Goal: Transaction & Acquisition: Purchase product/service

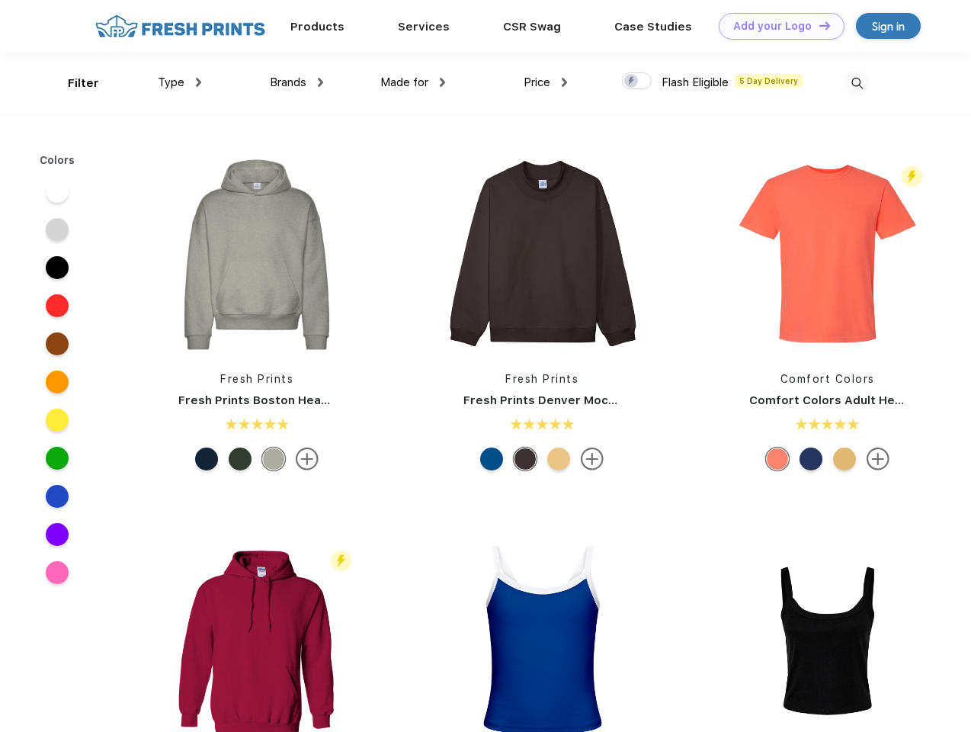
scroll to position [1, 0]
click at [776, 26] on link "Add your Logo Design Tool" at bounding box center [782, 26] width 126 height 27
click at [0, 0] on div "Design Tool" at bounding box center [0, 0] width 0 height 0
click at [818, 25] on link "Add your Logo Design Tool" at bounding box center [782, 26] width 126 height 27
click at [73, 83] on div "Filter" at bounding box center [83, 84] width 31 height 18
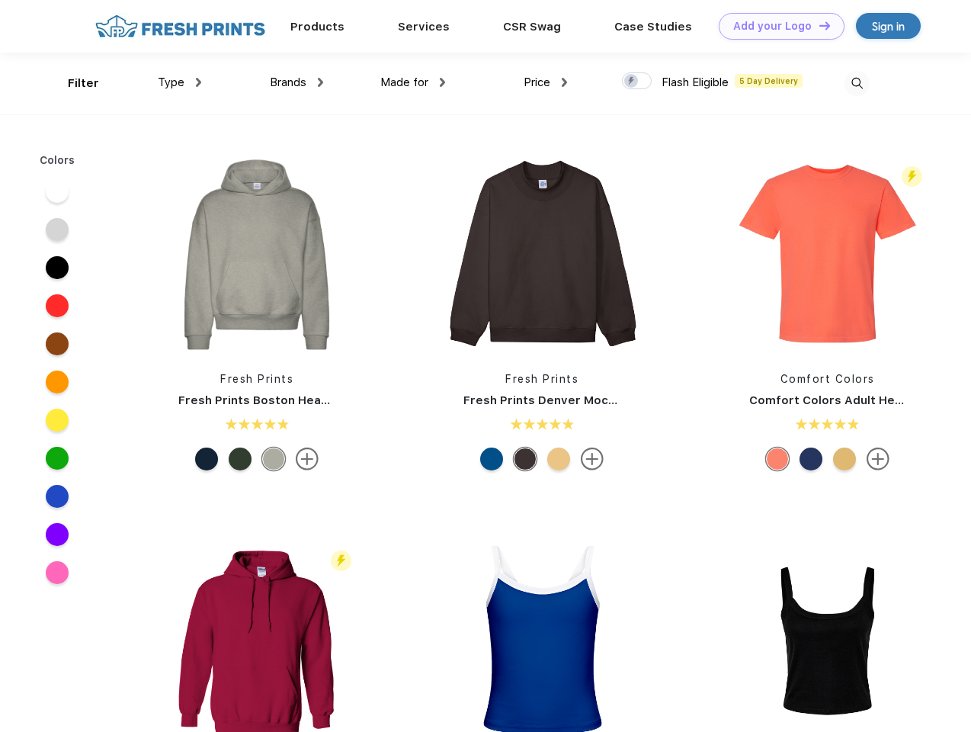
click at [180, 82] on span "Type" at bounding box center [171, 82] width 27 height 14
click at [297, 82] on span "Brands" at bounding box center [288, 82] width 37 height 14
click at [413, 82] on span "Made for" at bounding box center [404, 82] width 48 height 14
click at [546, 82] on span "Price" at bounding box center [537, 82] width 27 height 14
click at [637, 82] on div at bounding box center [637, 80] width 30 height 17
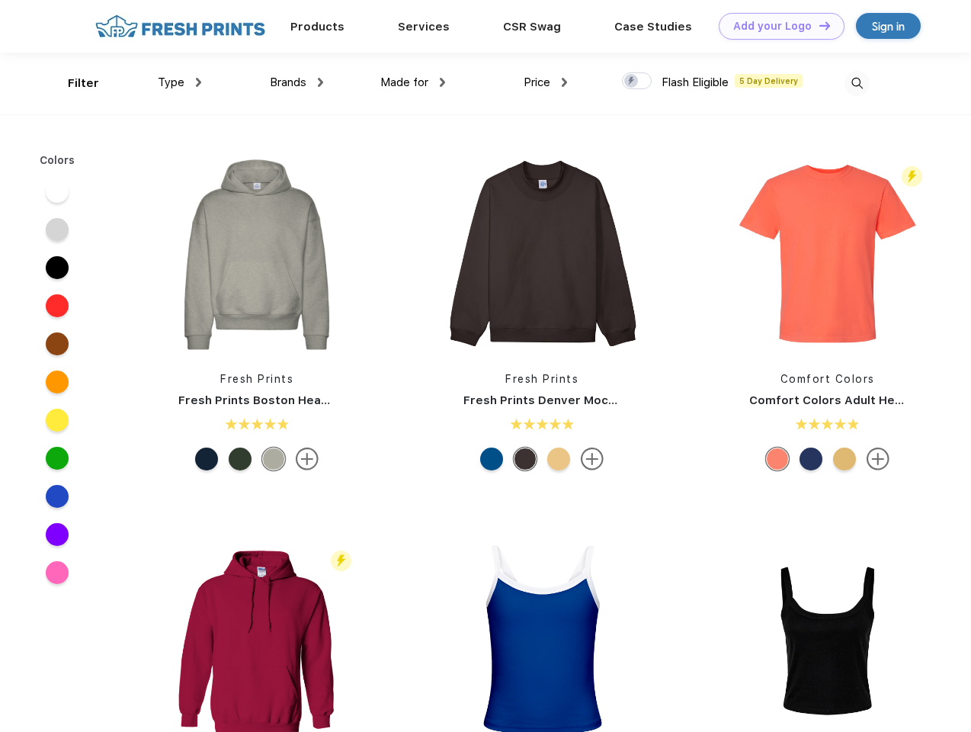
click at [632, 82] on input "checkbox" at bounding box center [627, 77] width 10 height 10
click at [857, 83] on img at bounding box center [857, 83] width 25 height 25
